Goal: Information Seeking & Learning: Learn about a topic

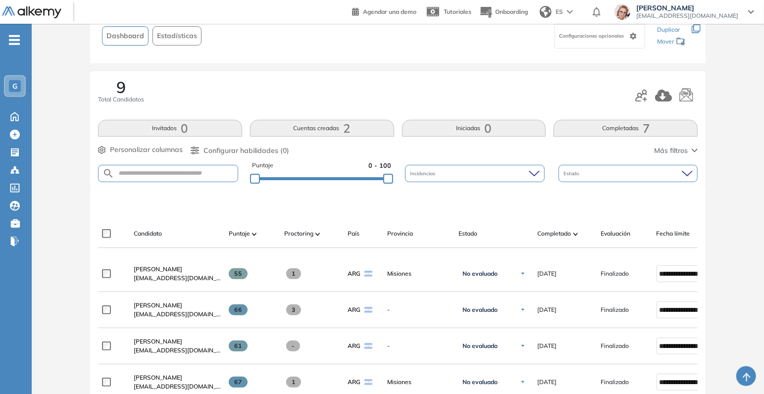
scroll to position [52, 0]
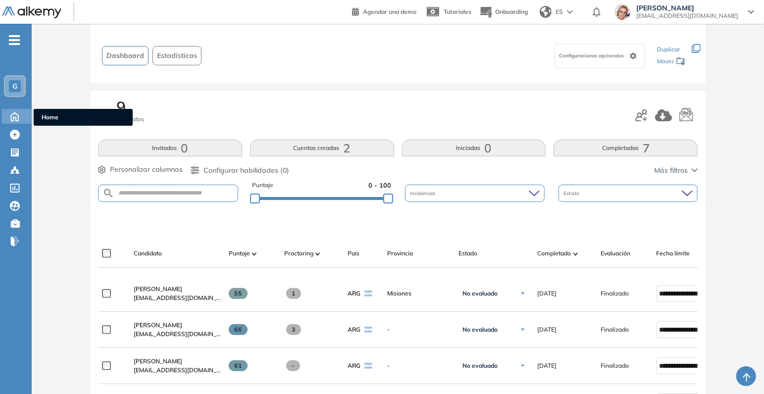
click at [17, 118] on icon at bounding box center [14, 116] width 17 height 12
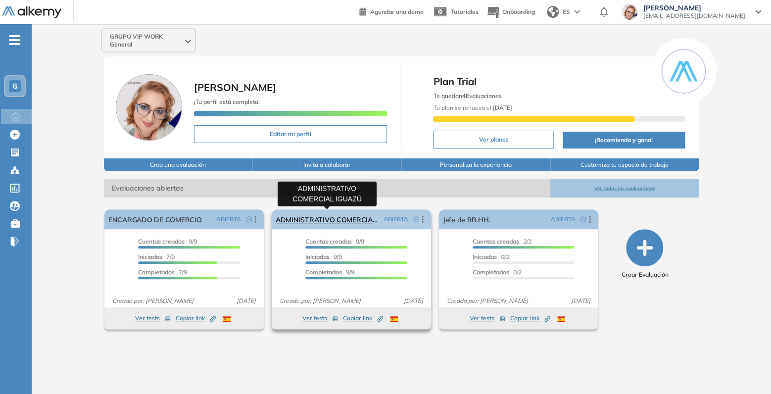
click at [338, 216] on link "ADMINISTRATIVO COMERCIAL IGUAZÚ" at bounding box center [328, 219] width 104 height 20
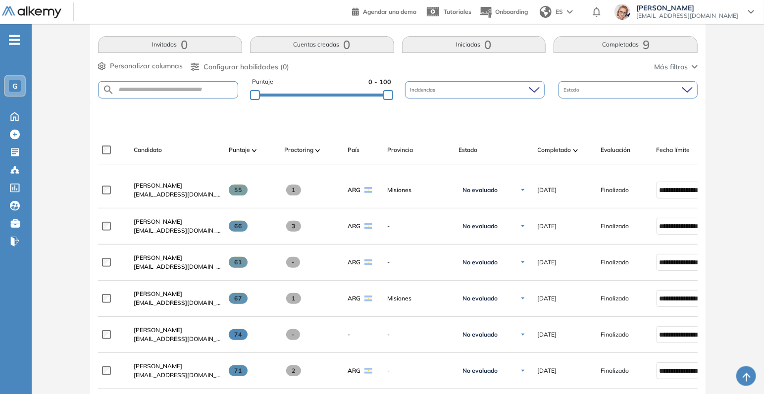
scroll to position [156, 0]
click at [16, 114] on icon at bounding box center [14, 116] width 7 height 8
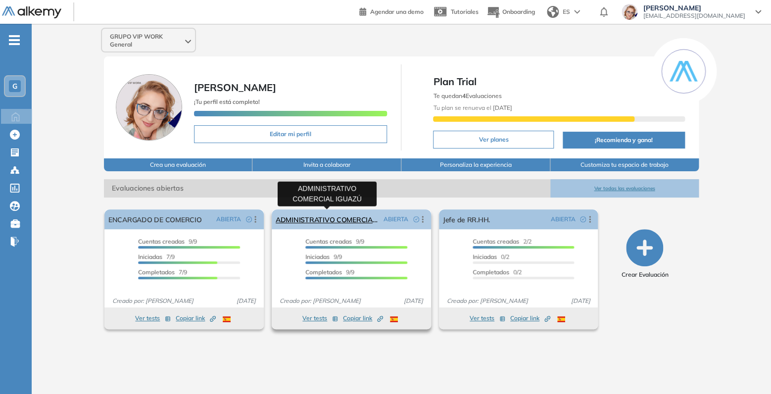
click at [333, 221] on link "ADMINISTRATIVO COMERCIAL IGUAZÚ" at bounding box center [328, 219] width 104 height 20
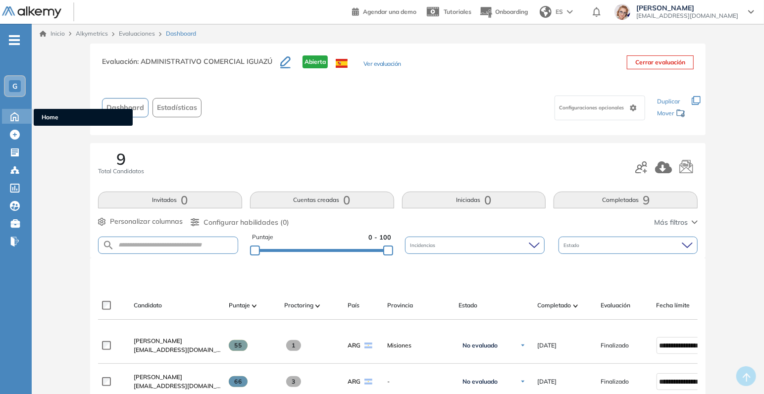
click at [21, 111] on icon at bounding box center [14, 116] width 17 height 12
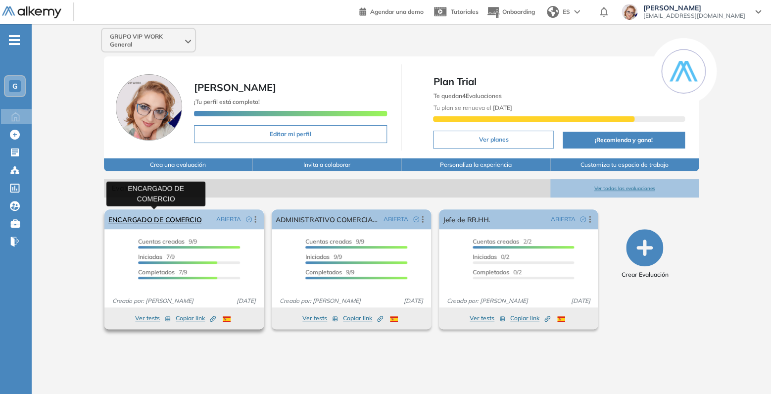
click at [151, 216] on link "ENCARGADO DE COMERCIO" at bounding box center [154, 219] width 93 height 20
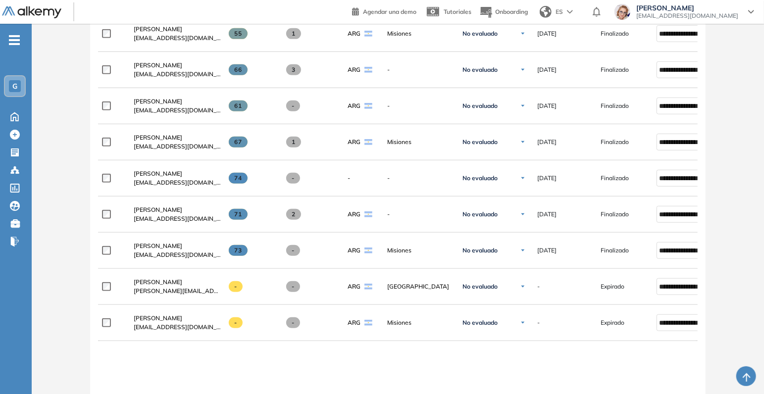
scroll to position [52, 0]
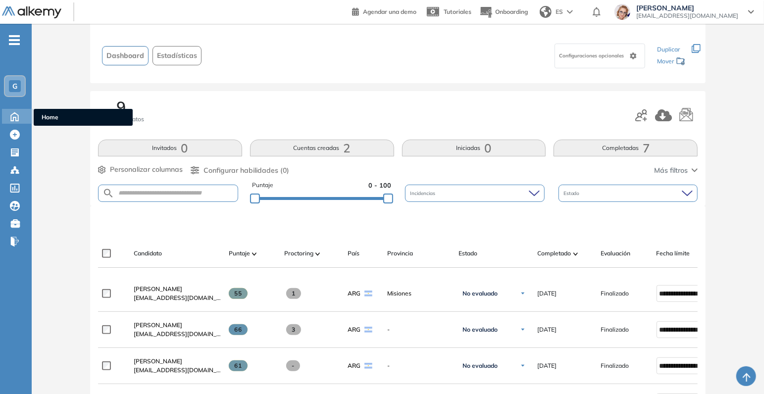
click at [13, 114] on icon at bounding box center [14, 116] width 7 height 8
